Goal: Entertainment & Leisure: Browse casually

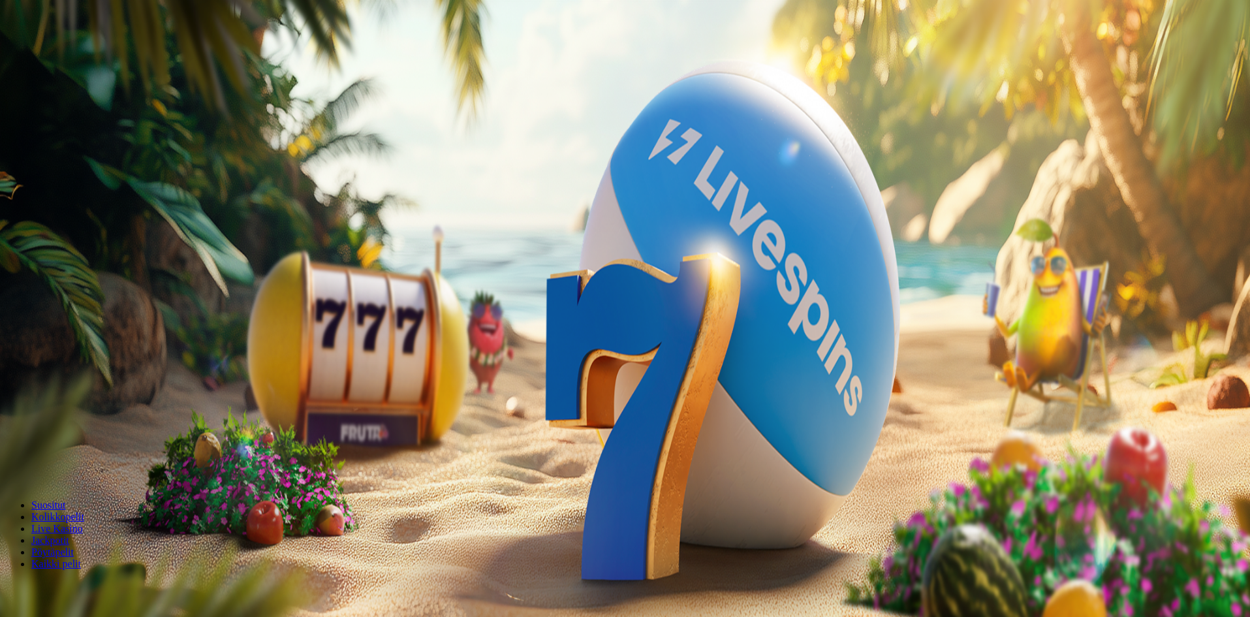
click at [59, 215] on span "Palkkiot" at bounding box center [52, 211] width 31 height 10
click at [67, 215] on span "Palkkiot" at bounding box center [52, 211] width 31 height 10
click at [268, 319] on div "Taso 2 Fruit Up ja nappaat seuraavan palkkion" at bounding box center [626, 380] width 1243 height 123
click at [34, 249] on span "menu icon" at bounding box center [34, 249] width 0 height 0
click at [61, 522] on span "Kirjaudu ulos" at bounding box center [35, 517] width 50 height 10
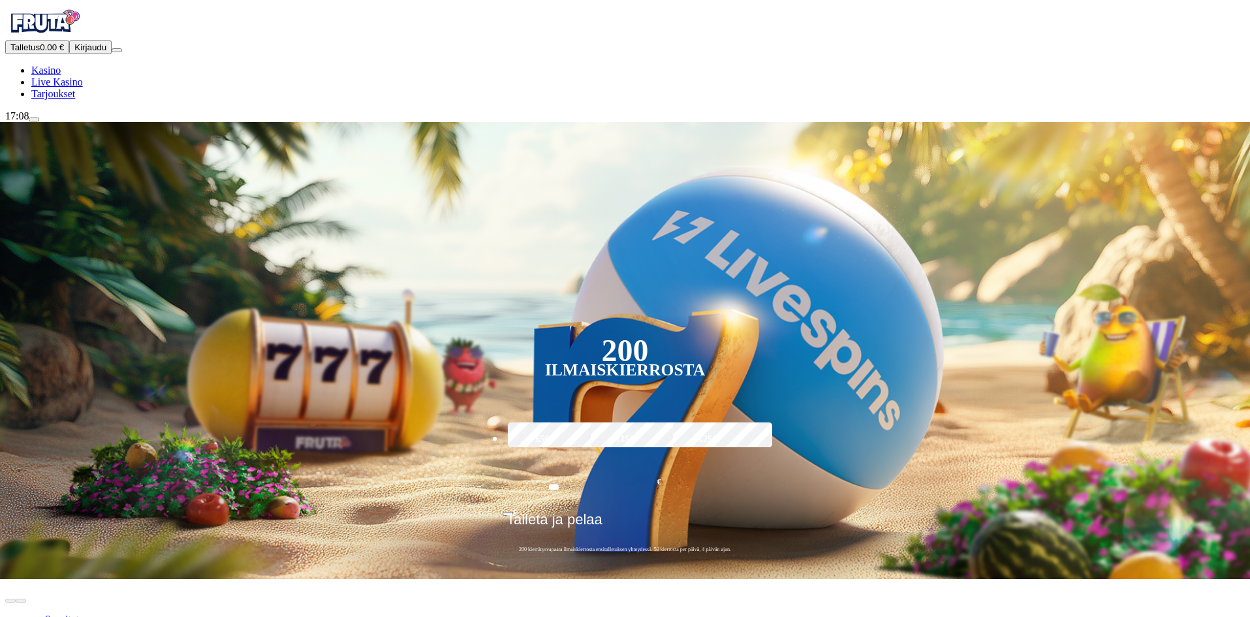
click at [78, 52] on span "Kirjaudu" at bounding box center [90, 47] width 32 height 10
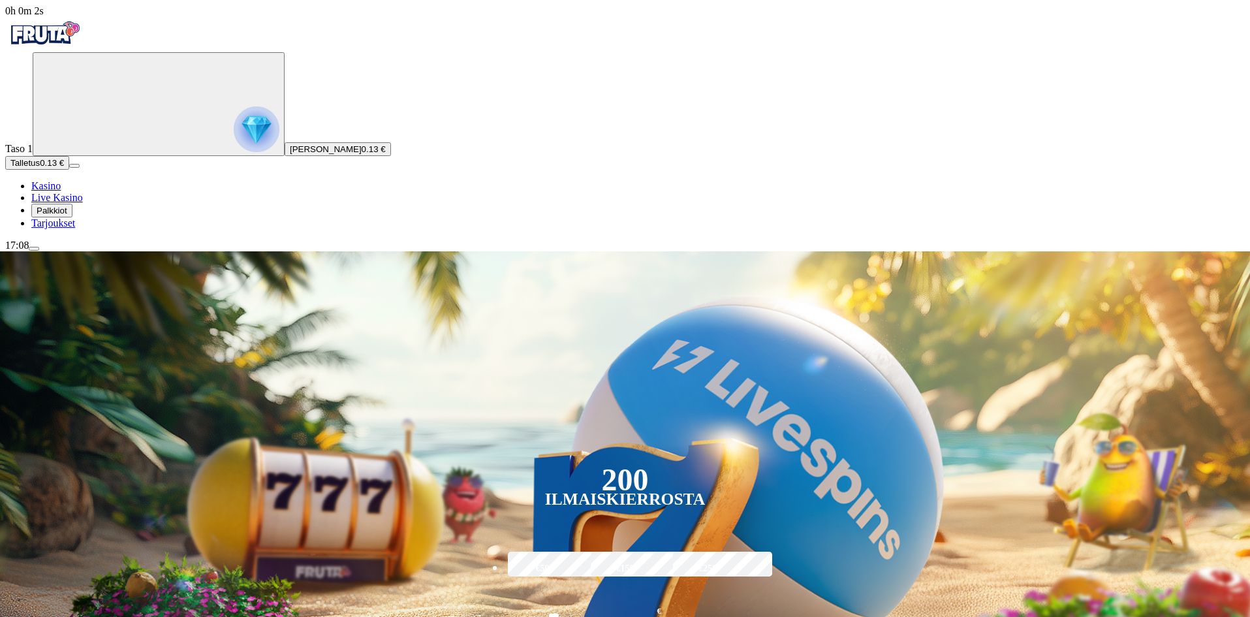
click at [67, 215] on span "Palkkiot" at bounding box center [52, 211] width 31 height 10
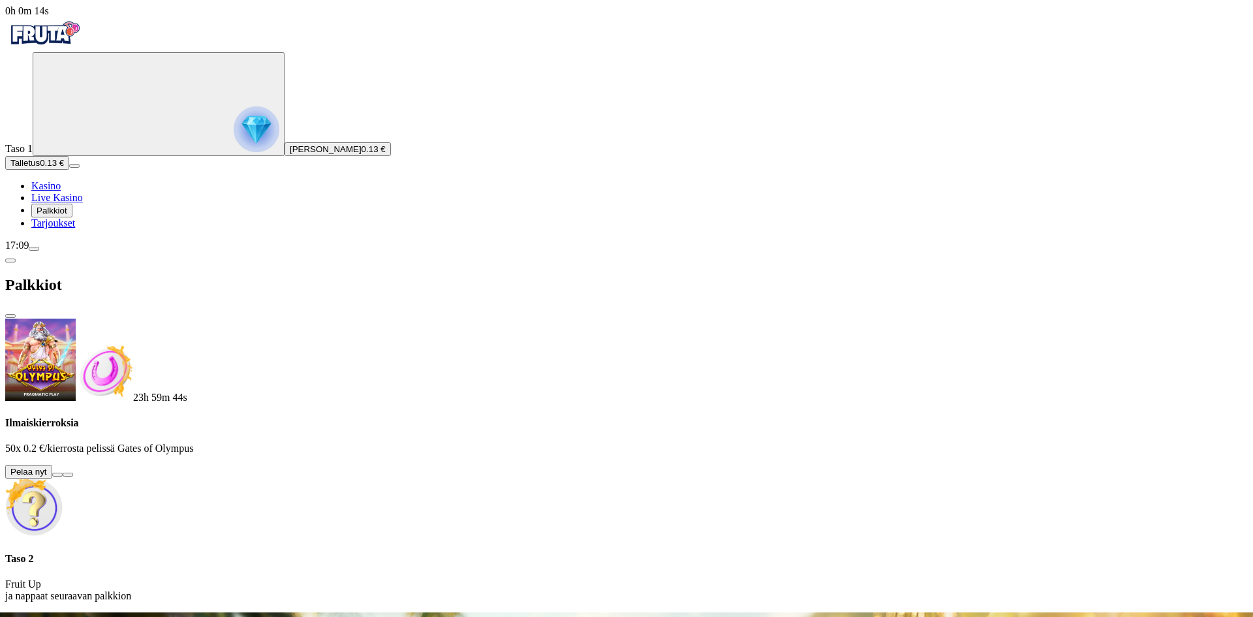
click at [63, 473] on button at bounding box center [57, 475] width 10 height 4
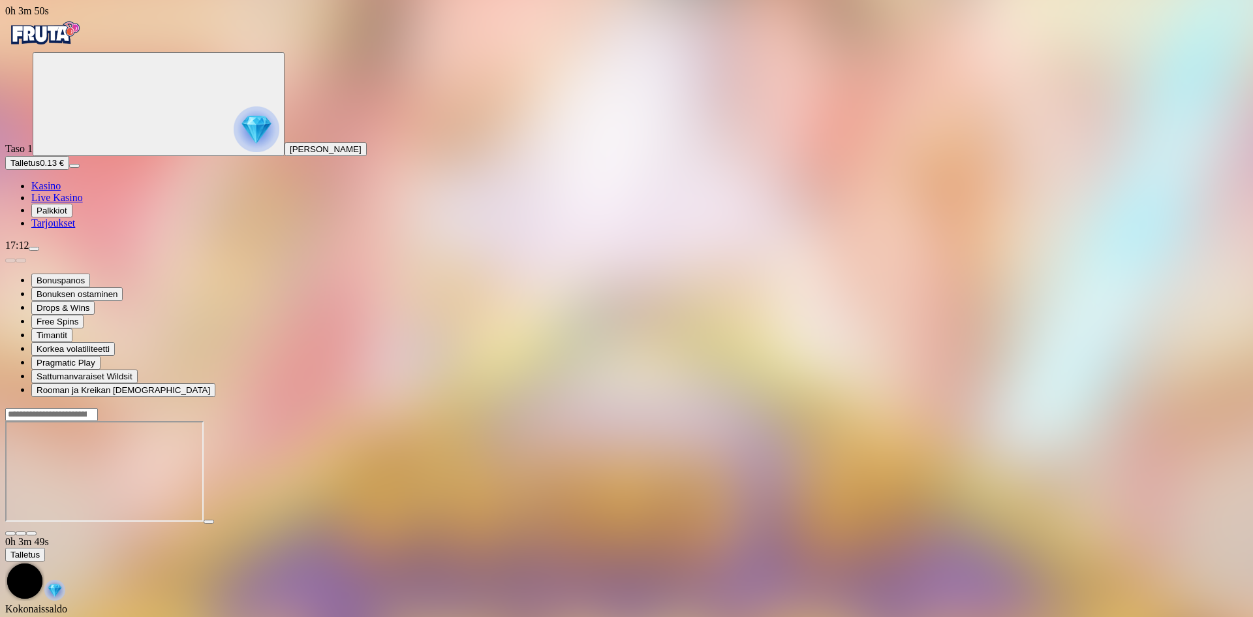
click at [10, 533] on span "close icon" at bounding box center [10, 533] width 0 height 0
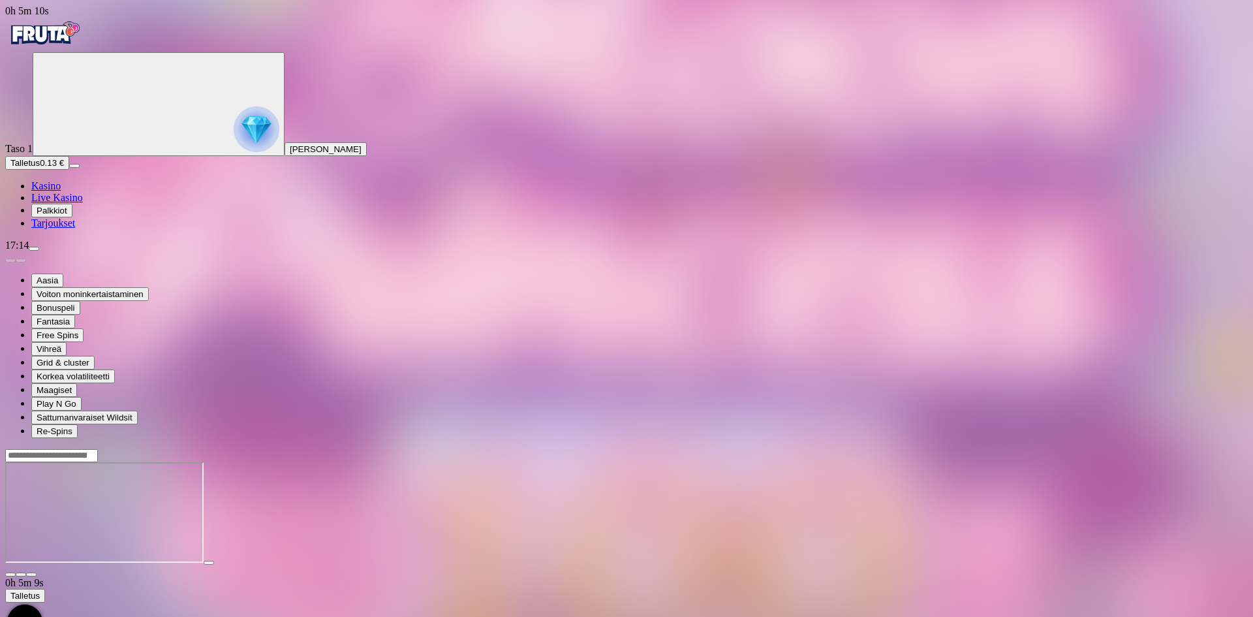
click at [61, 191] on span "Kasino" at bounding box center [45, 185] width 29 height 11
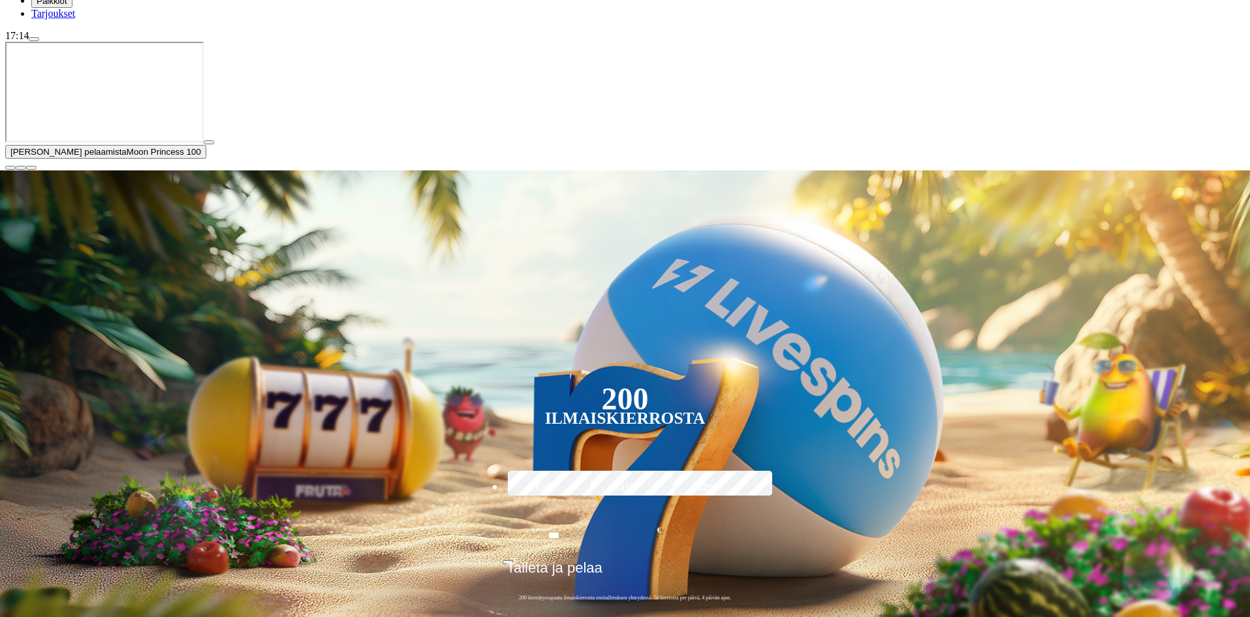
scroll to position [392, 0]
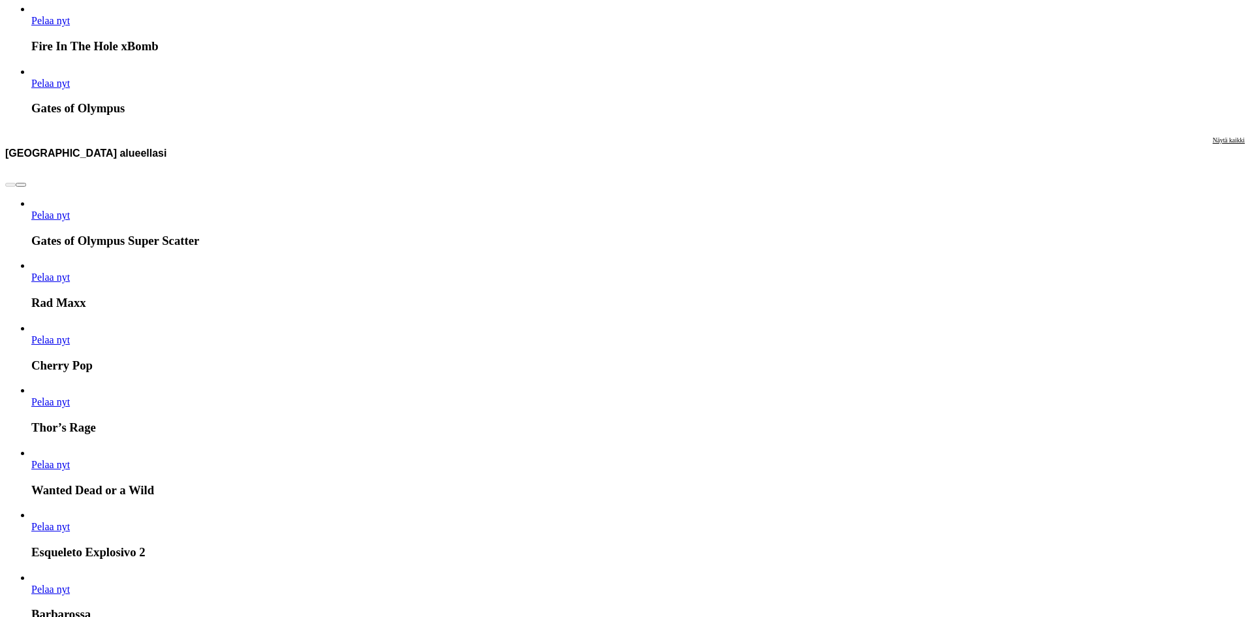
scroll to position [979, 0]
